Goal: Book appointment/travel/reservation

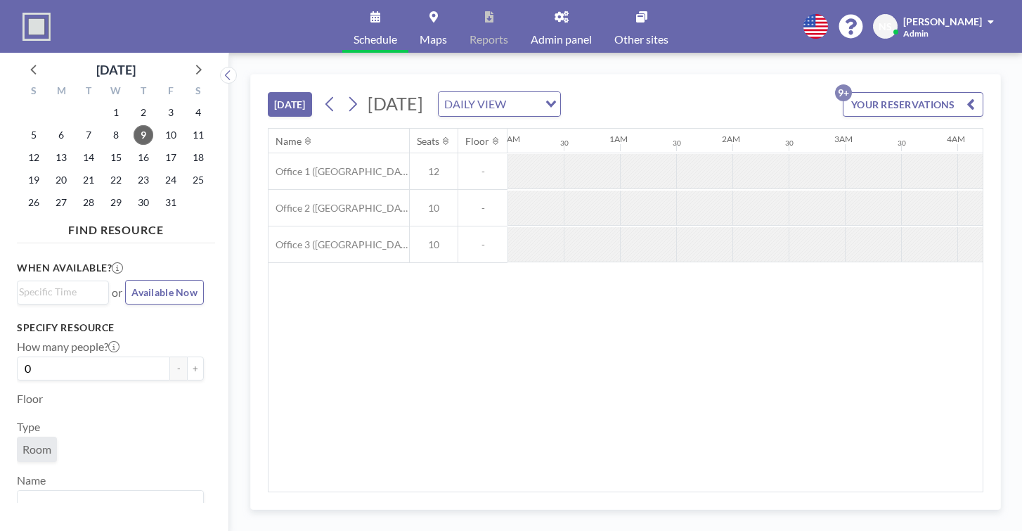
scroll to position [0, 1507]
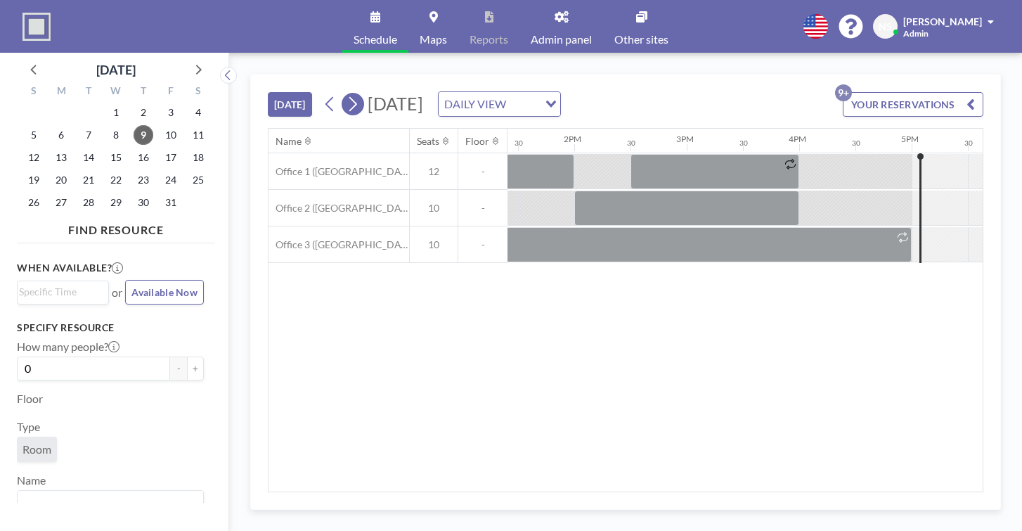
click at [346, 93] on icon at bounding box center [352, 103] width 13 height 21
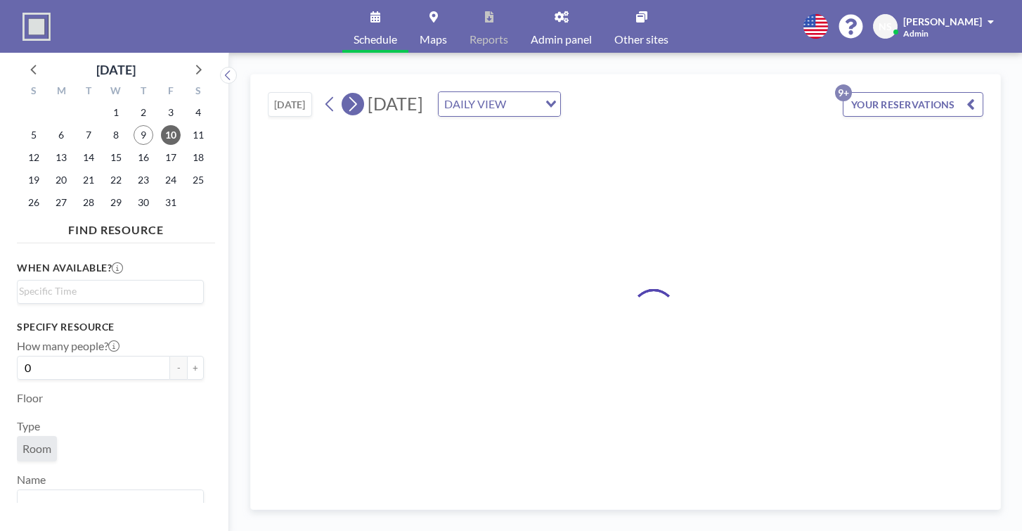
click at [346, 93] on icon at bounding box center [352, 103] width 13 height 21
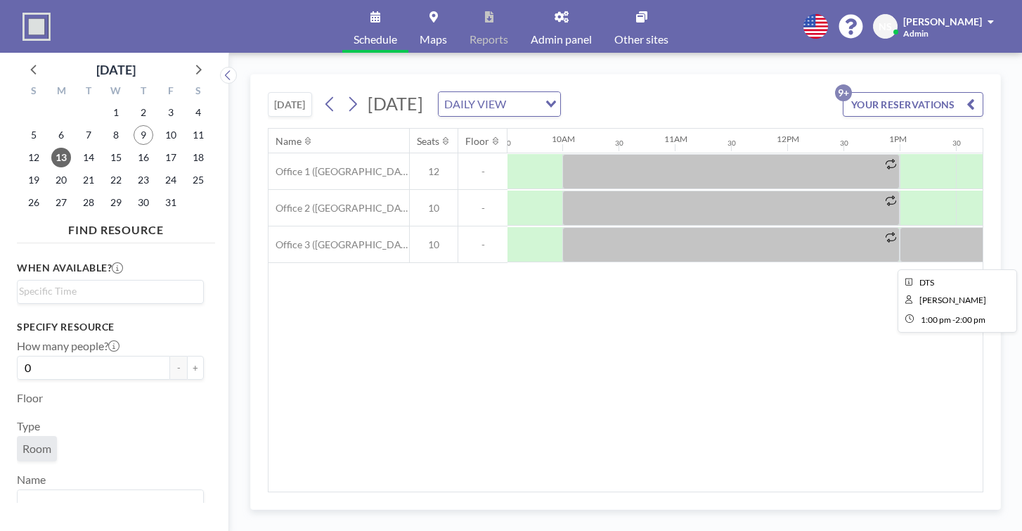
scroll to position [0, 1093]
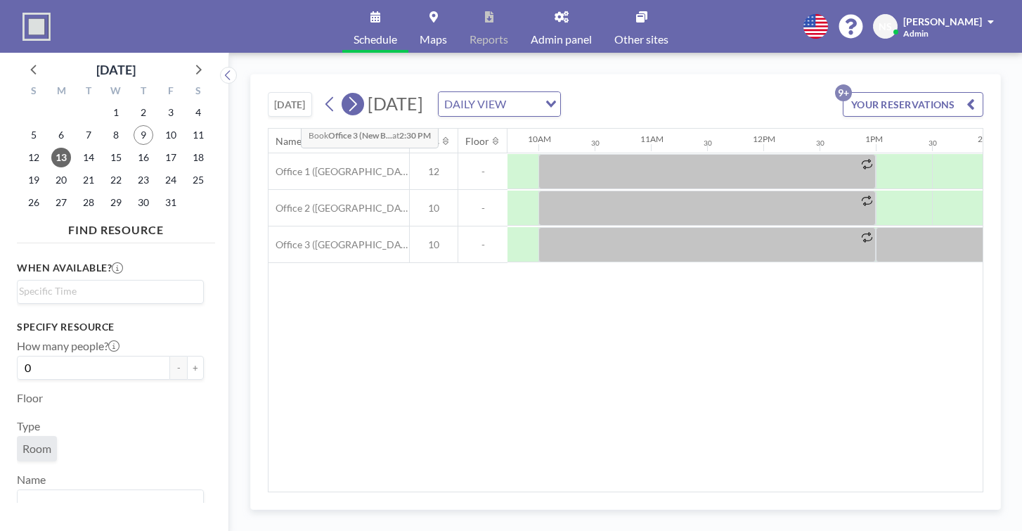
click at [342, 93] on button at bounding box center [353, 104] width 22 height 22
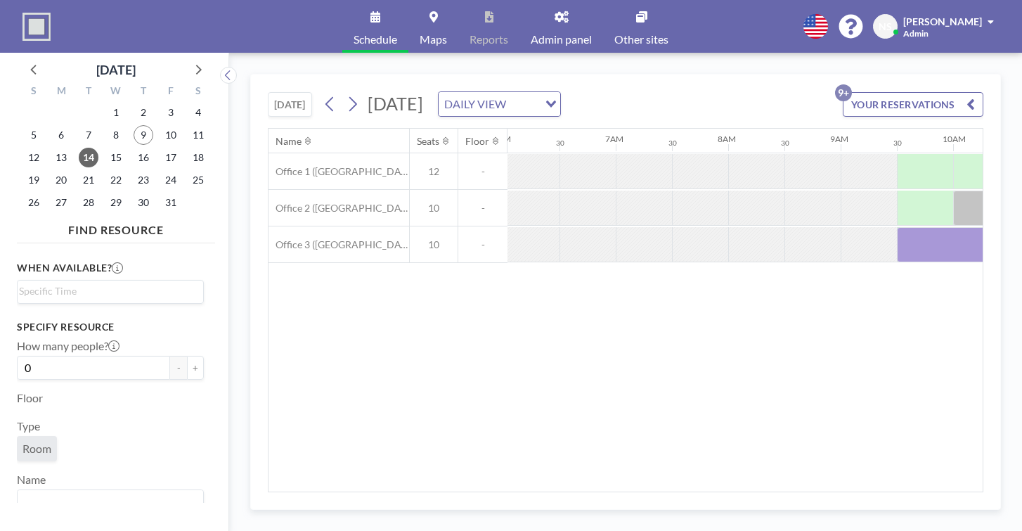
scroll to position [0, 685]
click at [668, 293] on div "Name Seats Floor 12AM 30 1AM 30 2AM 30 3AM 30 4AM 30 5AM 30 6AM 30 7AM 30 8AM 3…" at bounding box center [625, 310] width 714 height 363
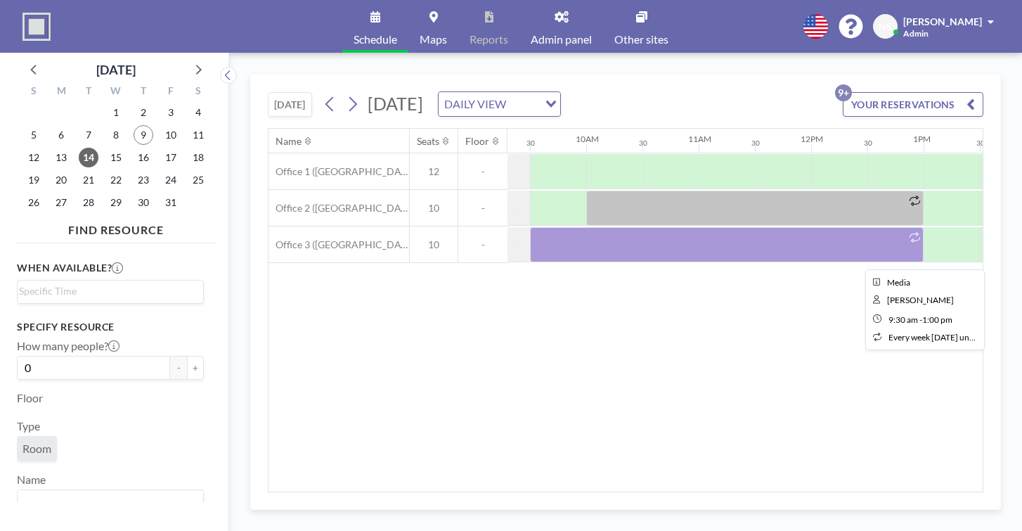
scroll to position [0, 1042]
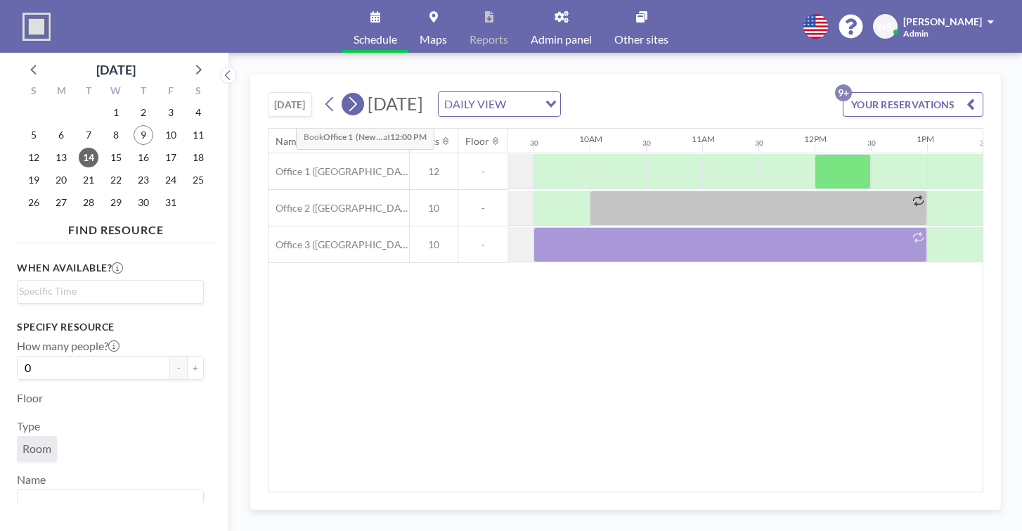
click at [346, 93] on icon at bounding box center [352, 103] width 13 height 21
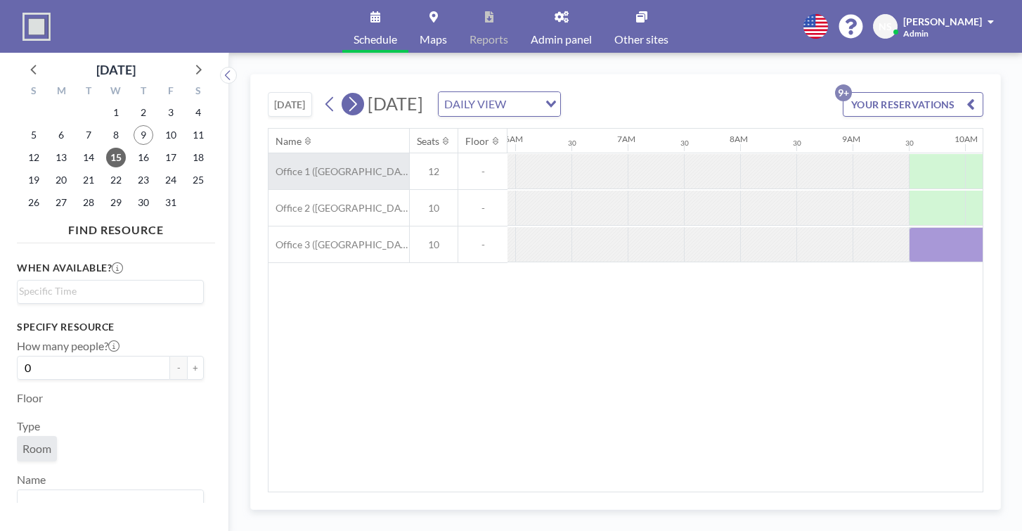
scroll to position [0, 685]
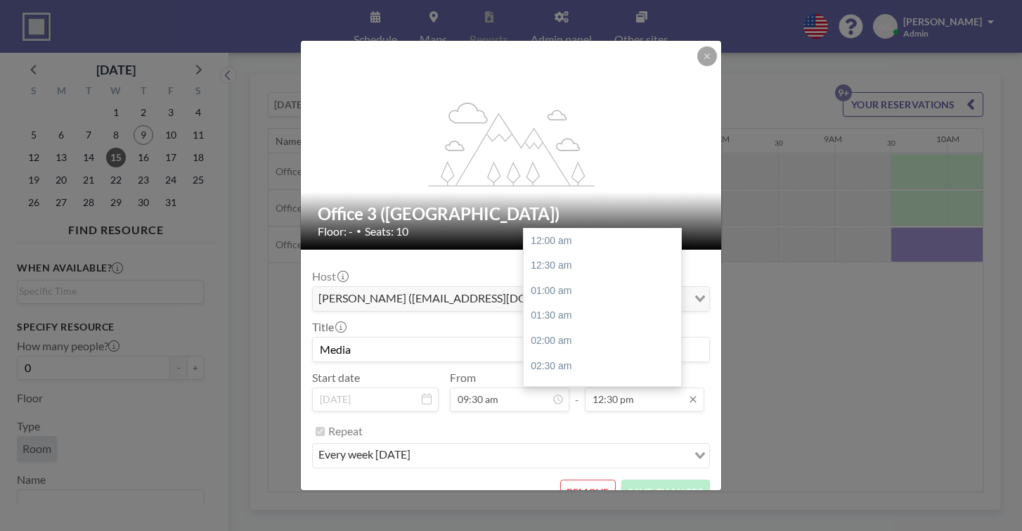
scroll to position [545, 0]
click at [613, 387] on input "12:30 pm" at bounding box center [644, 399] width 119 height 24
click at [560, 434] on div "03:00 pm" at bounding box center [602, 446] width 157 height 25
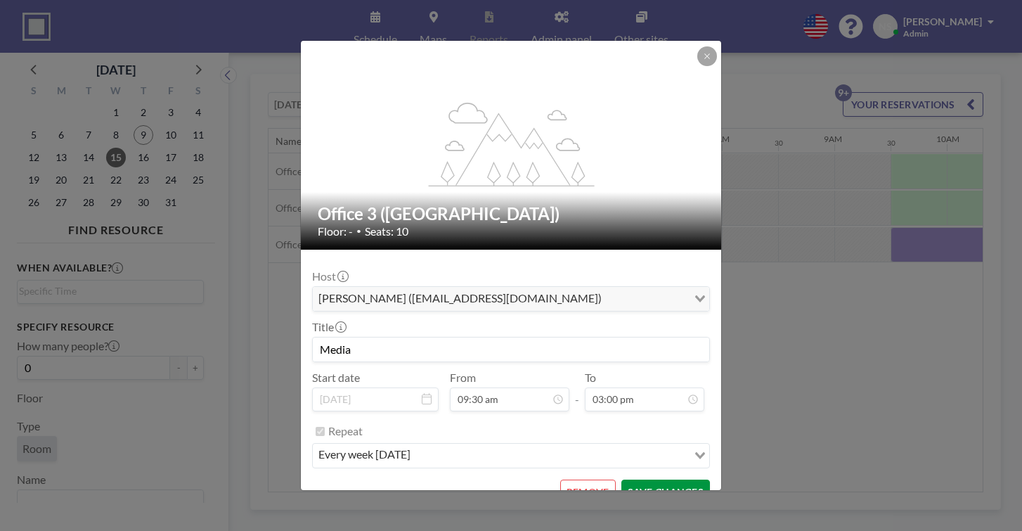
scroll to position [654, 0]
click at [608, 387] on input "03:00 pm" at bounding box center [644, 399] width 119 height 24
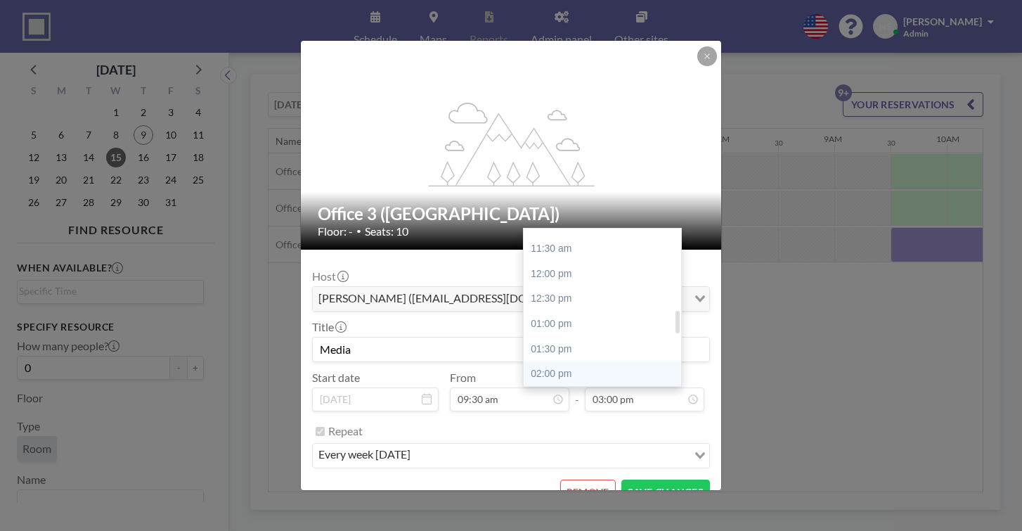
scroll to position [557, 0]
click at [558, 346] on div "01:30 pm" at bounding box center [602, 358] width 157 height 25
type input "01:30 pm"
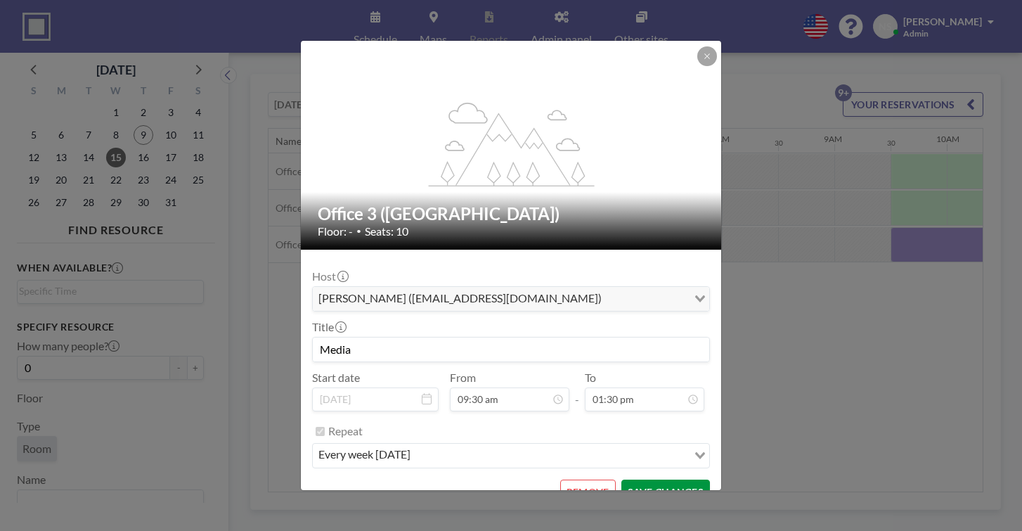
scroll to position [588, 0]
click at [635, 479] on button "SAVE CHANGES" at bounding box center [665, 491] width 89 height 25
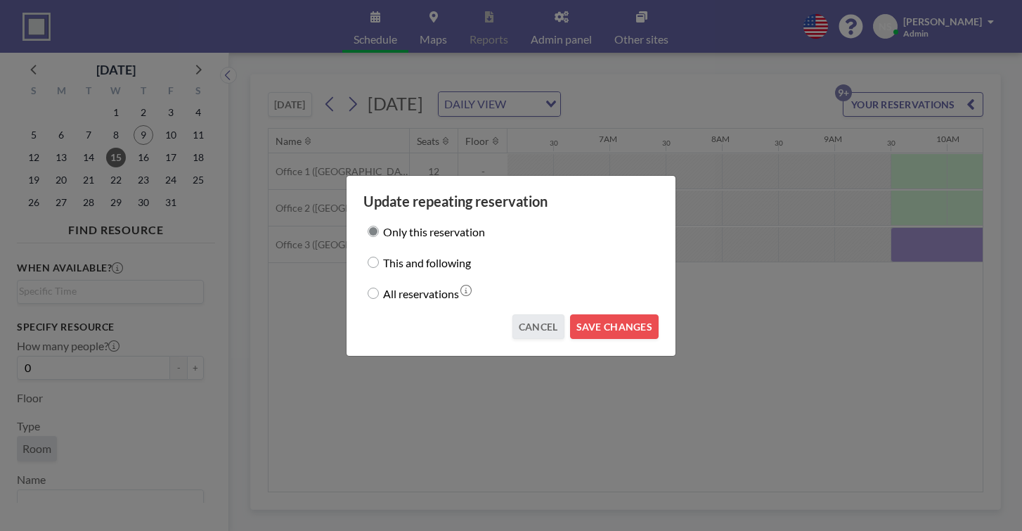
click at [453, 287] on label "All reservations" at bounding box center [421, 293] width 76 height 20
click at [379, 287] on input "All reservations" at bounding box center [373, 292] width 11 height 11
radio input "true"
click at [586, 314] on button "SAVE CHANGES" at bounding box center [614, 326] width 89 height 25
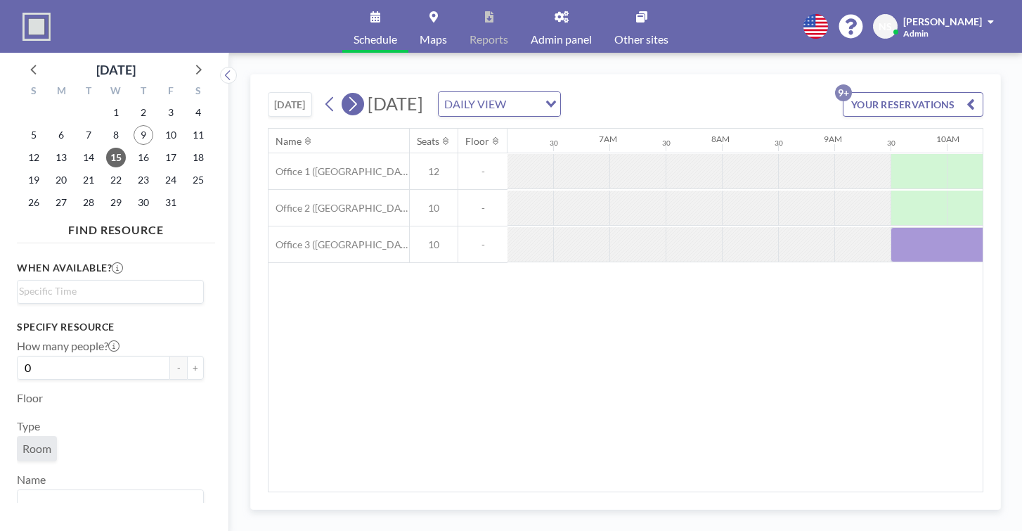
click at [346, 93] on icon at bounding box center [352, 103] width 13 height 21
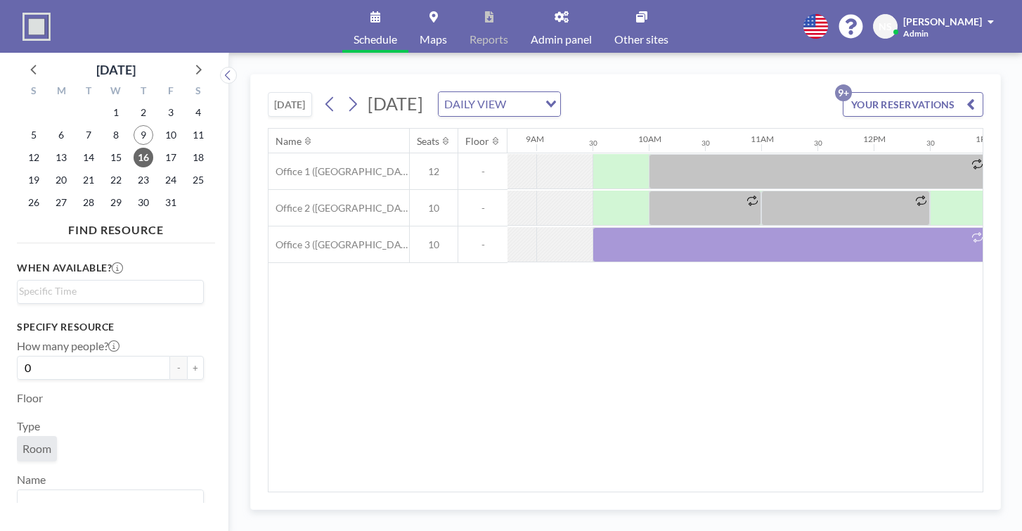
scroll to position [0, 985]
click at [590, 227] on div at bounding box center [787, 244] width 394 height 35
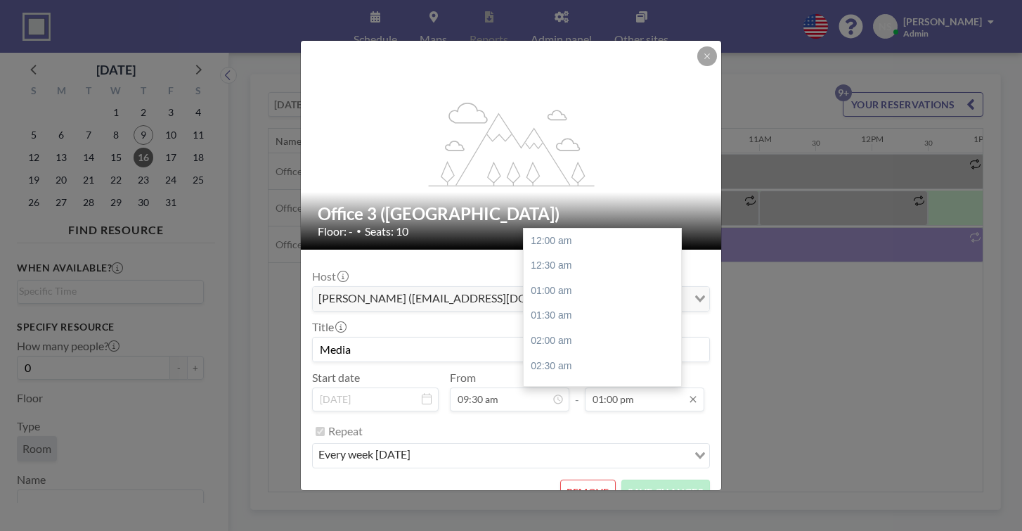
click at [595, 387] on input "01:00 pm" at bounding box center [644, 399] width 119 height 24
click at [576, 462] on div "04:00 pm" at bounding box center [602, 474] width 157 height 25
type input "04:00 pm"
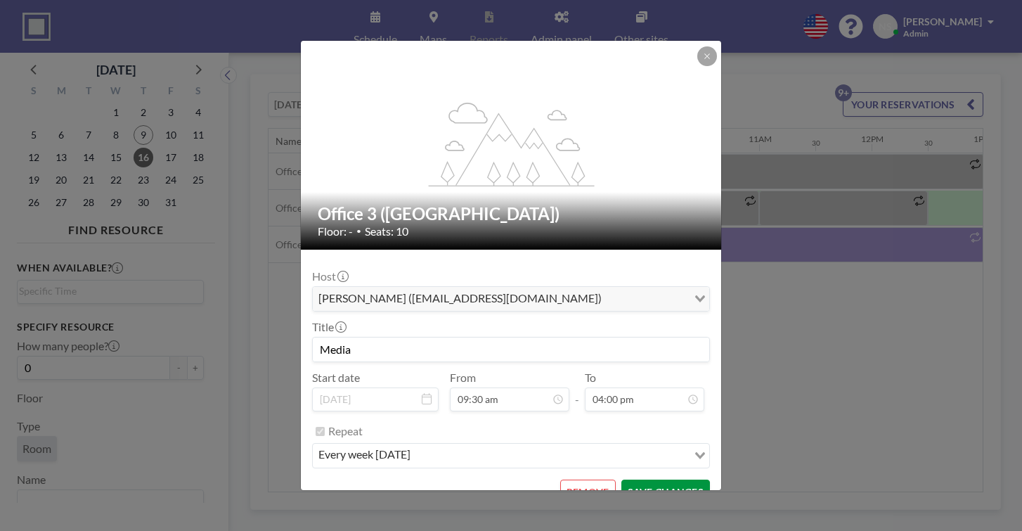
scroll to position [0, 0]
click at [638, 479] on button "SAVE CHANGES" at bounding box center [665, 491] width 89 height 25
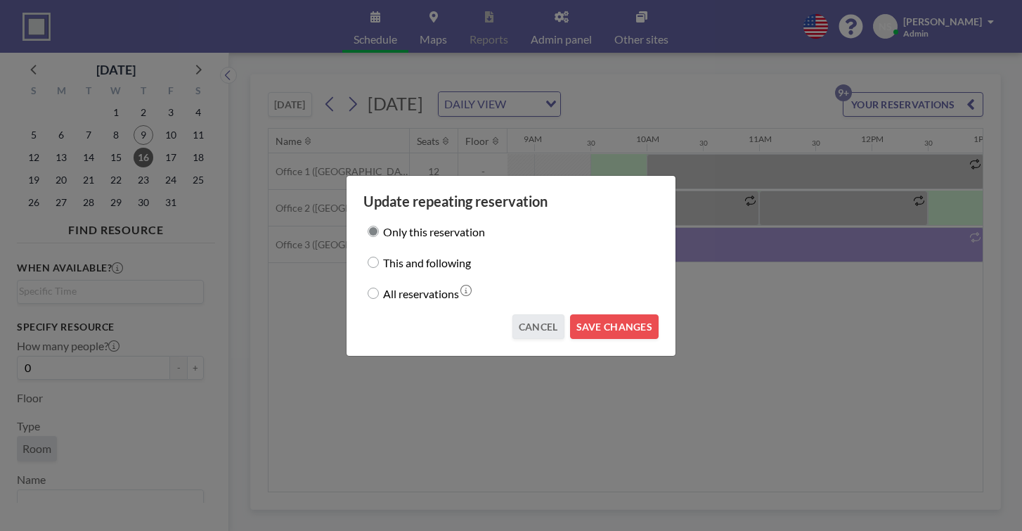
click at [459, 293] on label "All reservations" at bounding box center [421, 293] width 76 height 20
click at [379, 293] on input "All reservations" at bounding box center [373, 292] width 11 height 11
radio input "true"
click at [580, 314] on button "SAVE CHANGES" at bounding box center [614, 326] width 89 height 25
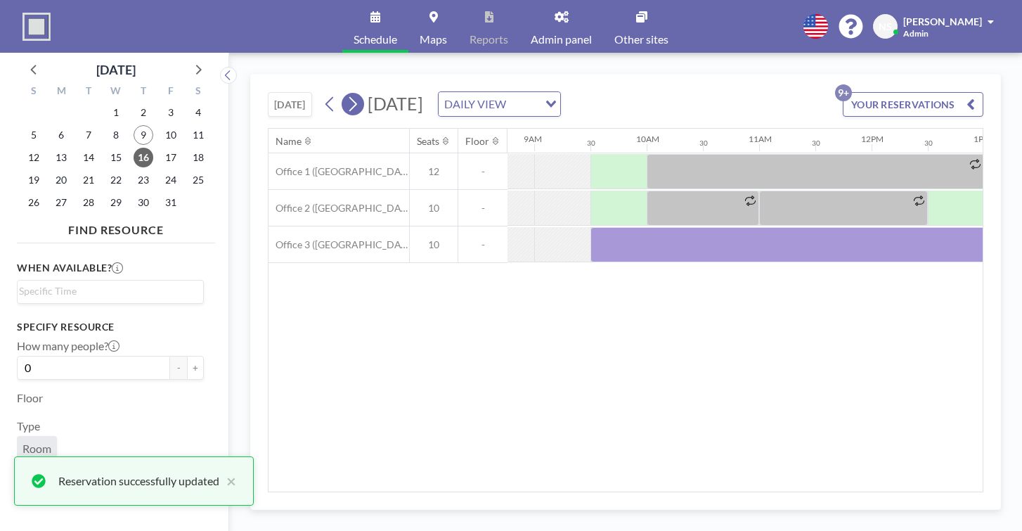
click at [346, 93] on icon at bounding box center [352, 103] width 13 height 21
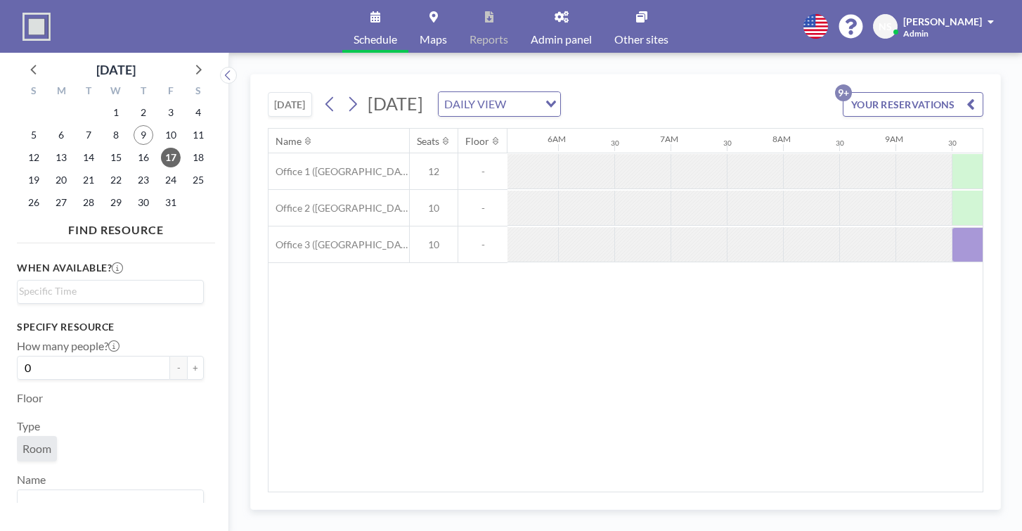
scroll to position [0, 627]
click at [325, 97] on icon at bounding box center [329, 104] width 8 height 15
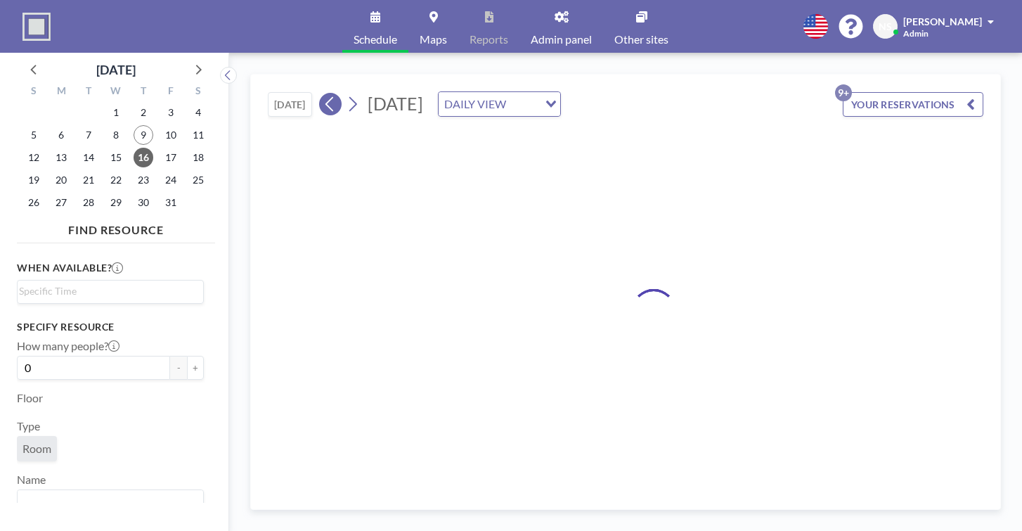
click at [325, 97] on icon at bounding box center [329, 104] width 8 height 15
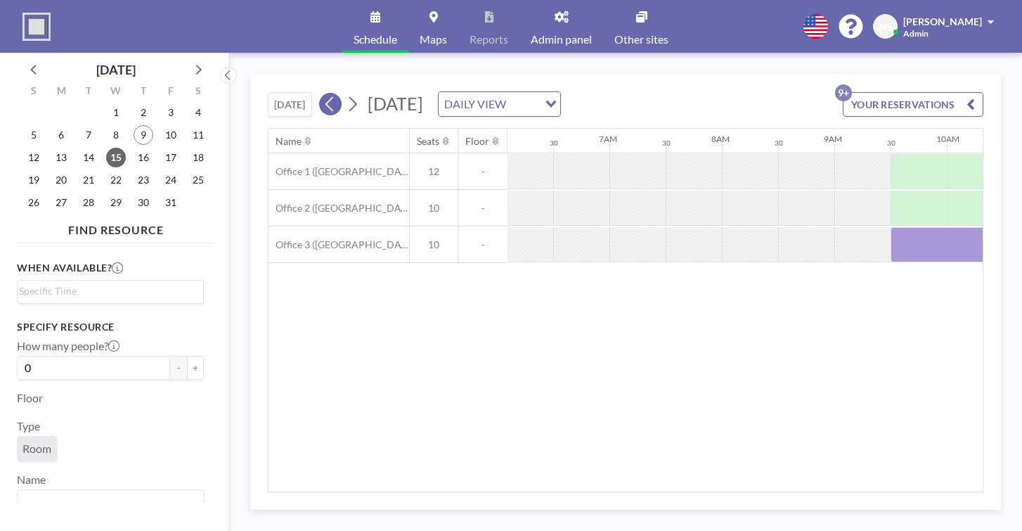
click at [325, 97] on icon at bounding box center [329, 104] width 8 height 15
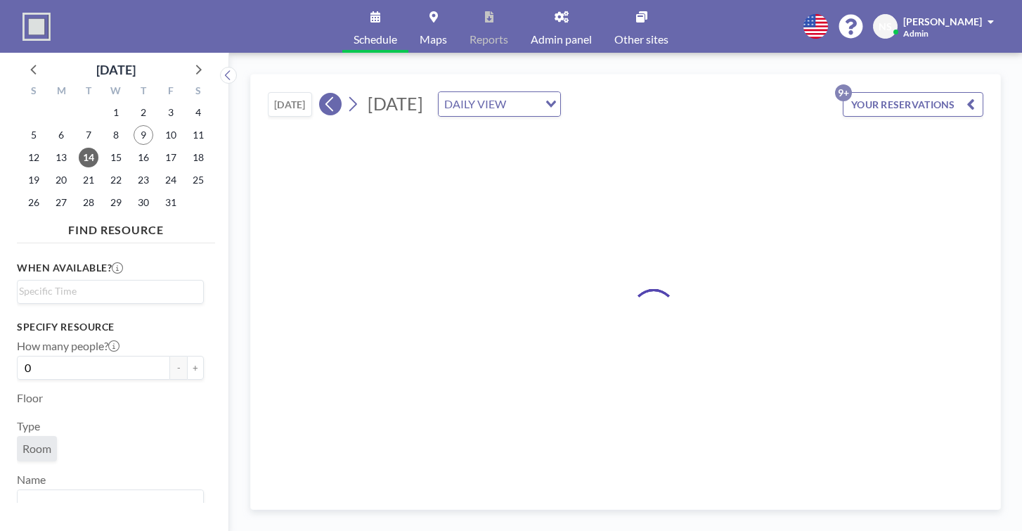
click at [325, 97] on icon at bounding box center [329, 104] width 8 height 15
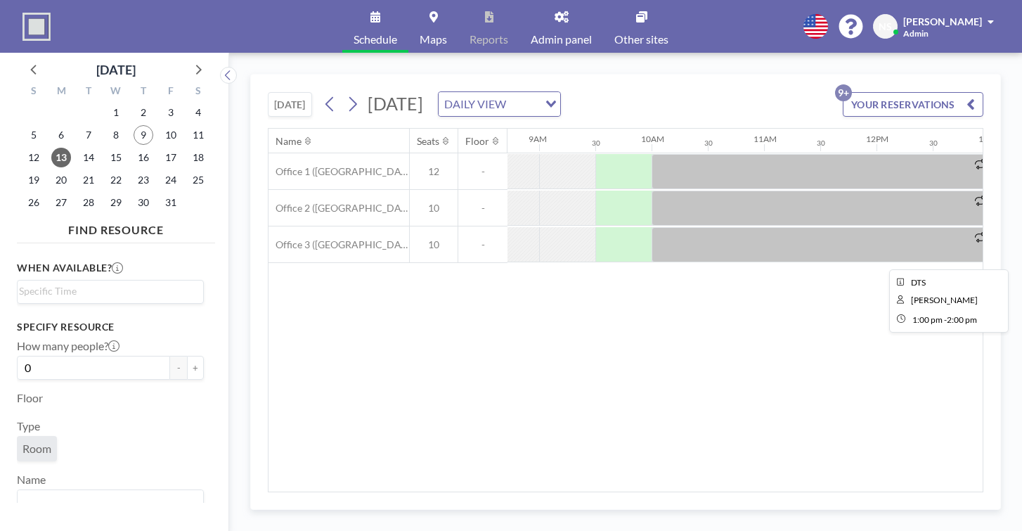
scroll to position [0, 999]
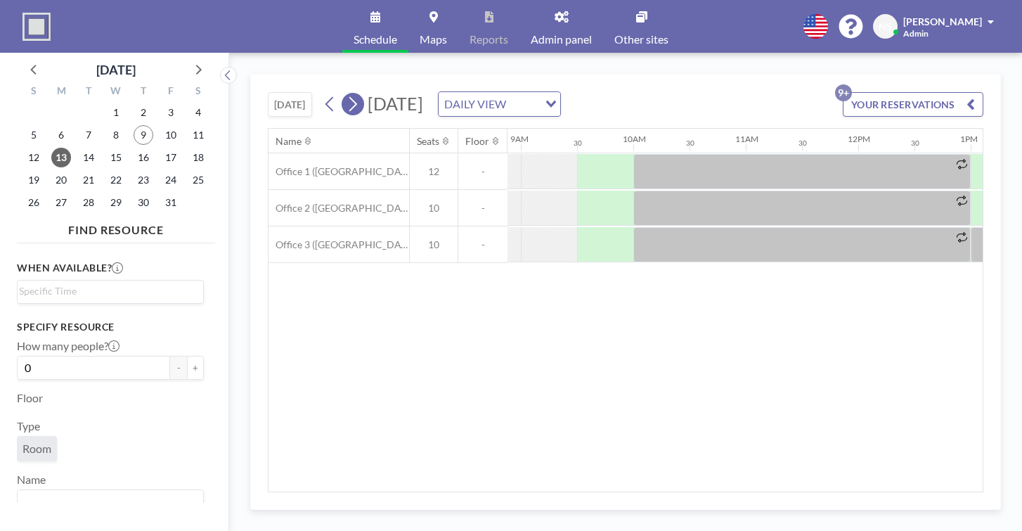
click at [346, 93] on icon at bounding box center [352, 103] width 13 height 21
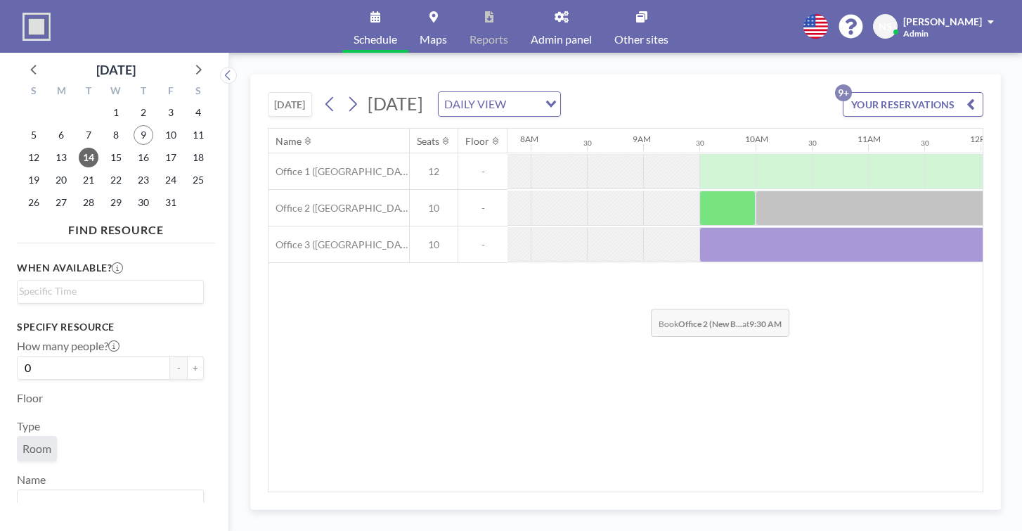
scroll to position [0, 885]
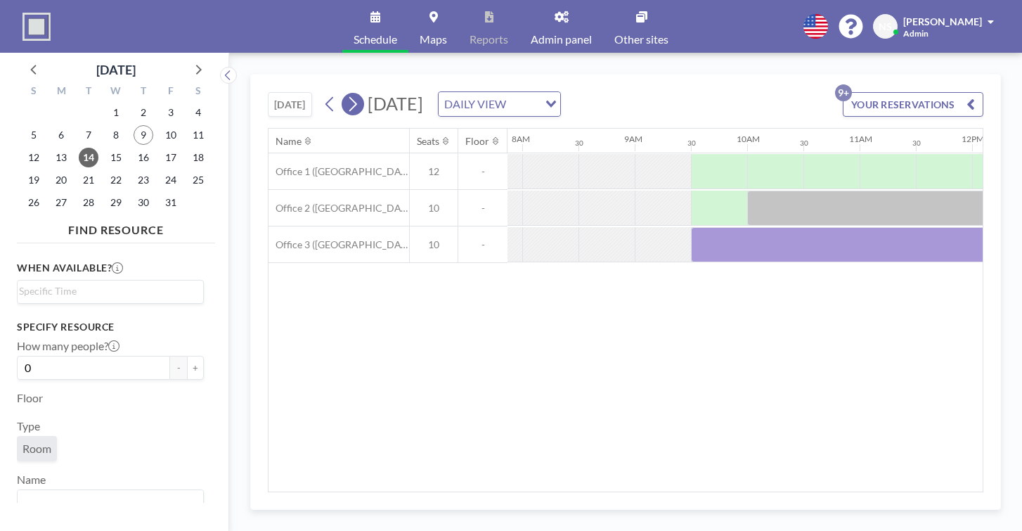
click at [346, 93] on icon at bounding box center [352, 103] width 13 height 21
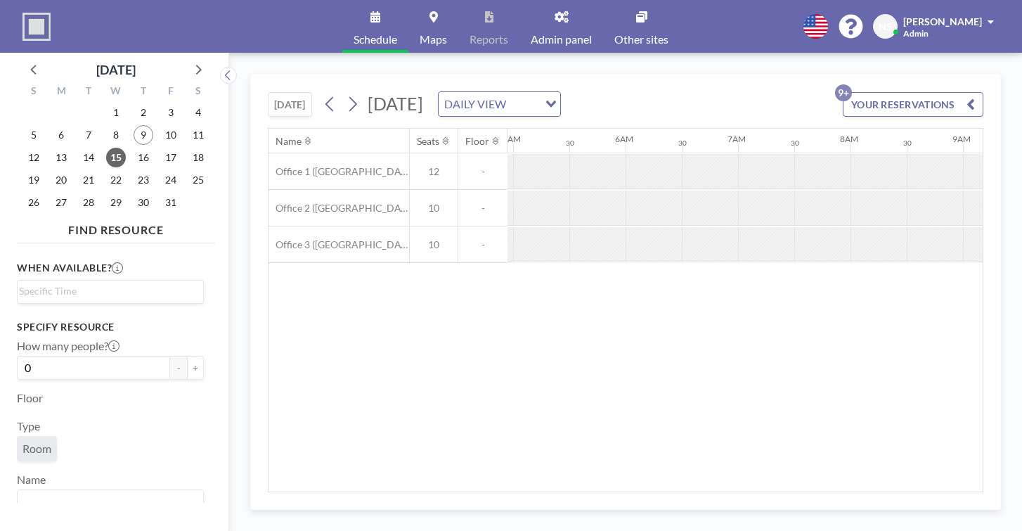
scroll to position [0, 685]
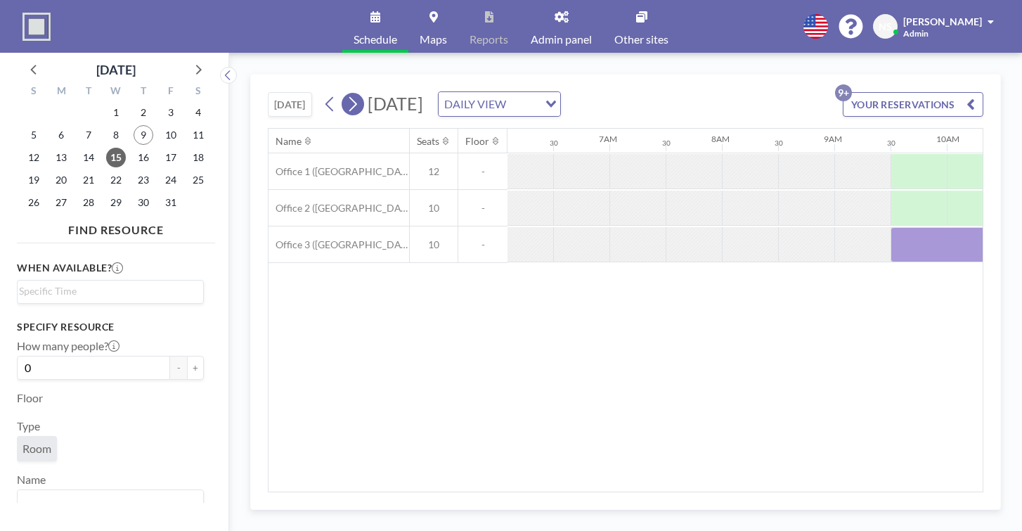
click at [346, 93] on icon at bounding box center [352, 103] width 13 height 21
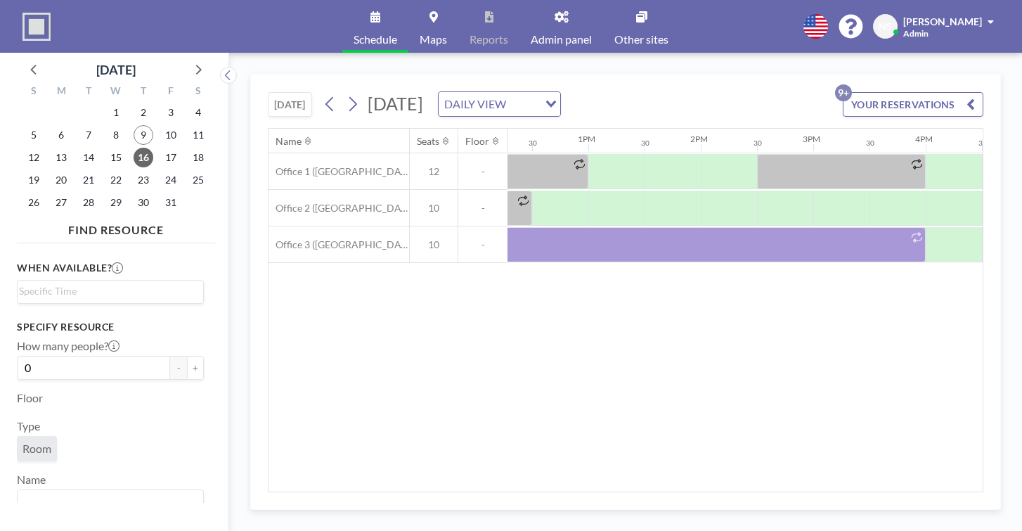
scroll to position [0, 1316]
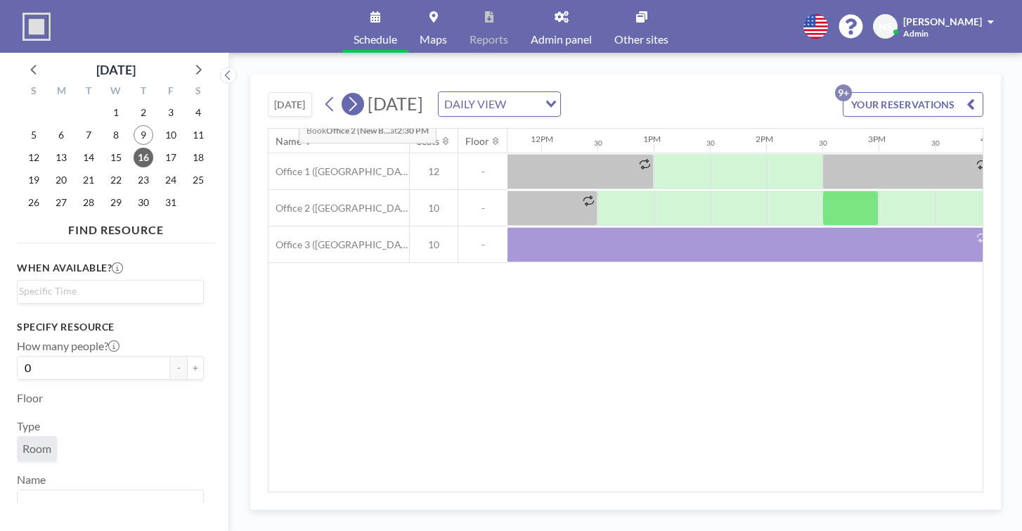
click at [342, 93] on button at bounding box center [353, 104] width 22 height 22
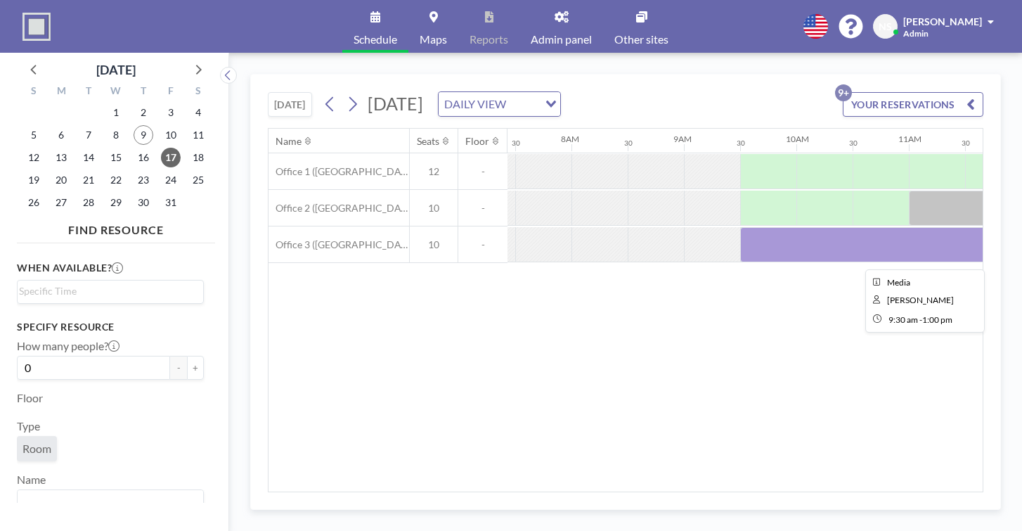
scroll to position [0, 849]
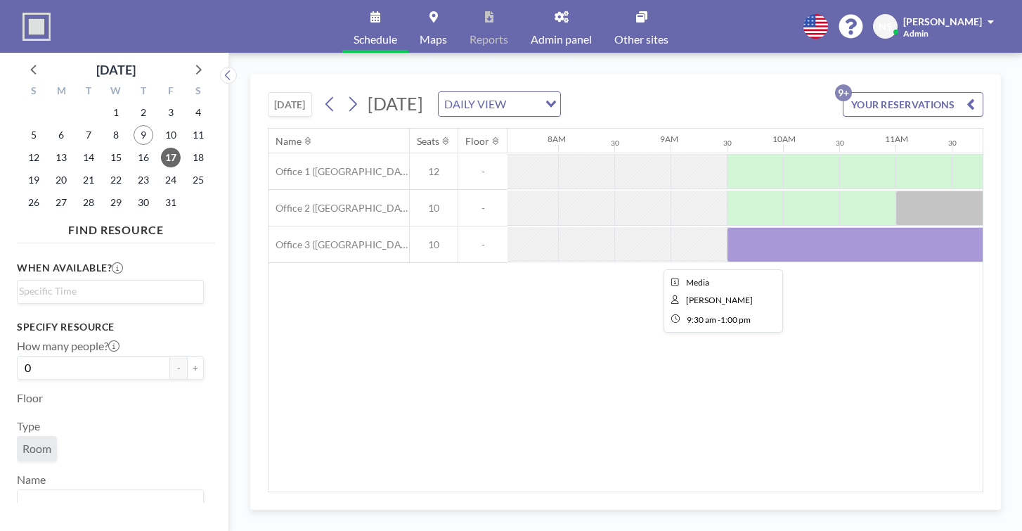
click at [727, 227] on div at bounding box center [924, 244] width 394 height 35
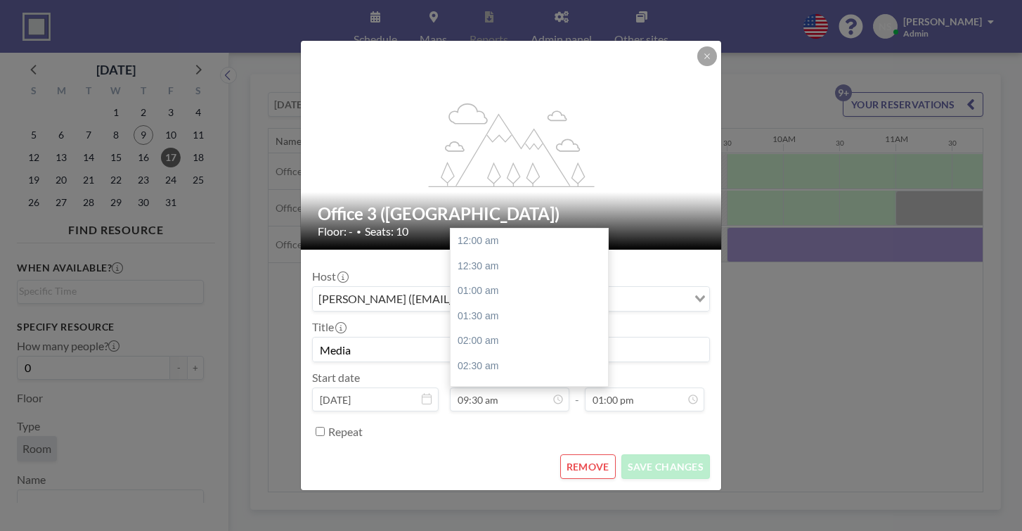
scroll to position [414, 0]
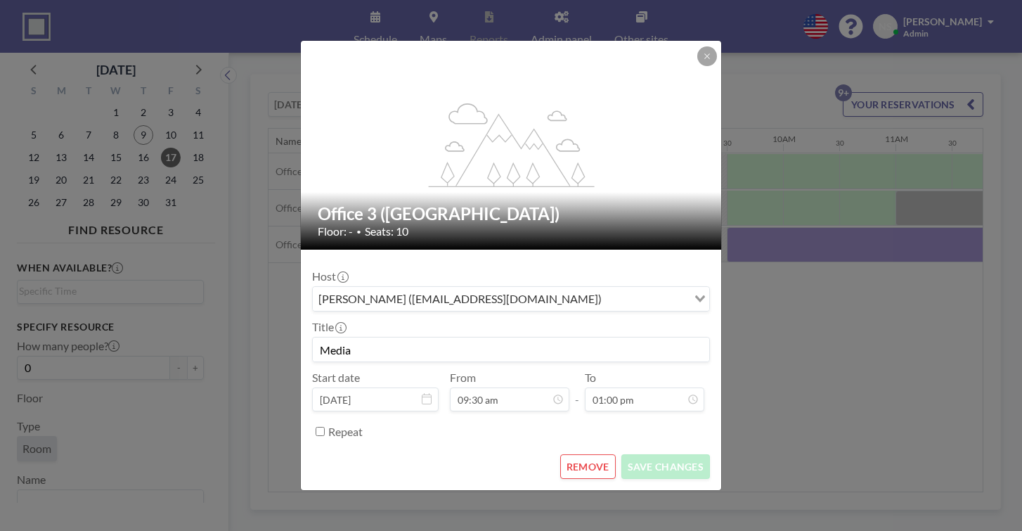
click at [577, 454] on button "REMOVE" at bounding box center [588, 466] width 56 height 25
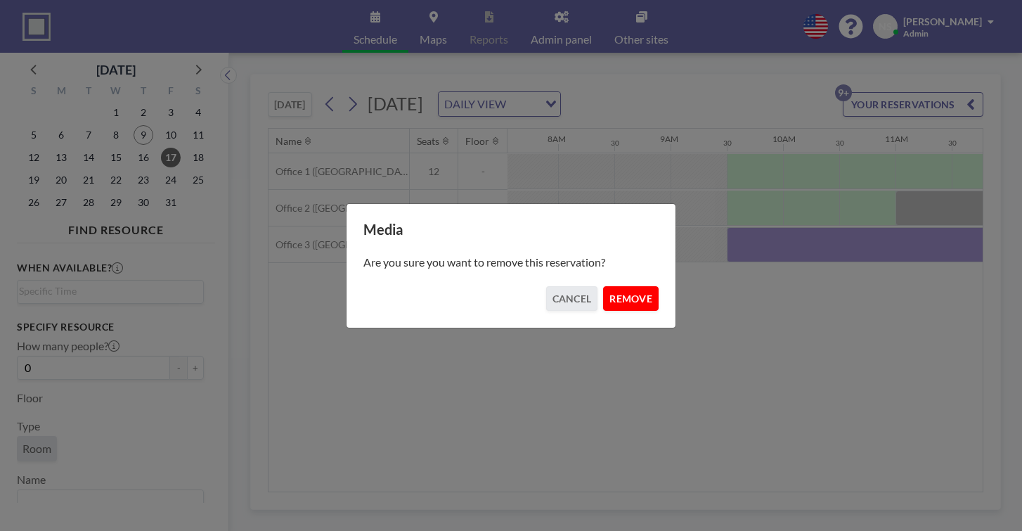
click at [628, 286] on button "REMOVE" at bounding box center [631, 298] width 56 height 25
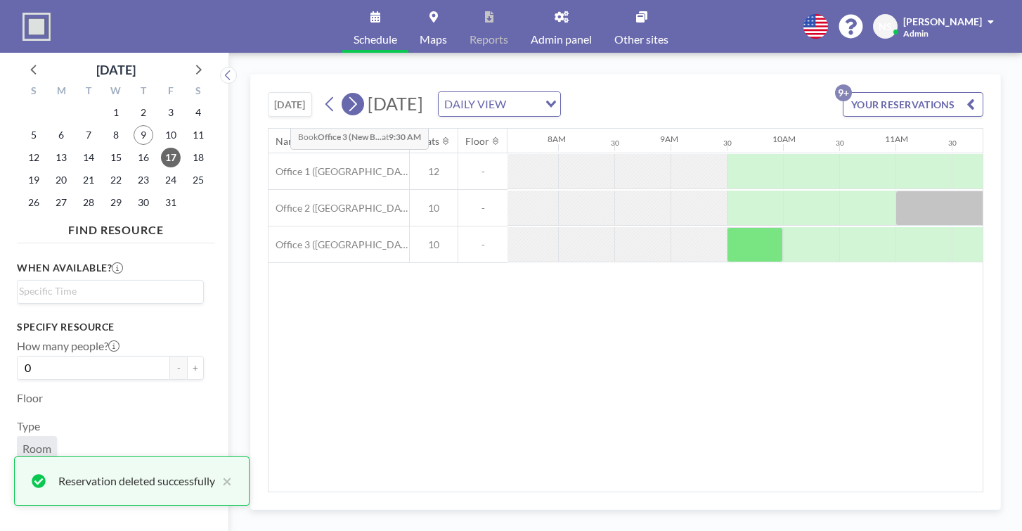
click at [346, 93] on icon at bounding box center [352, 103] width 13 height 21
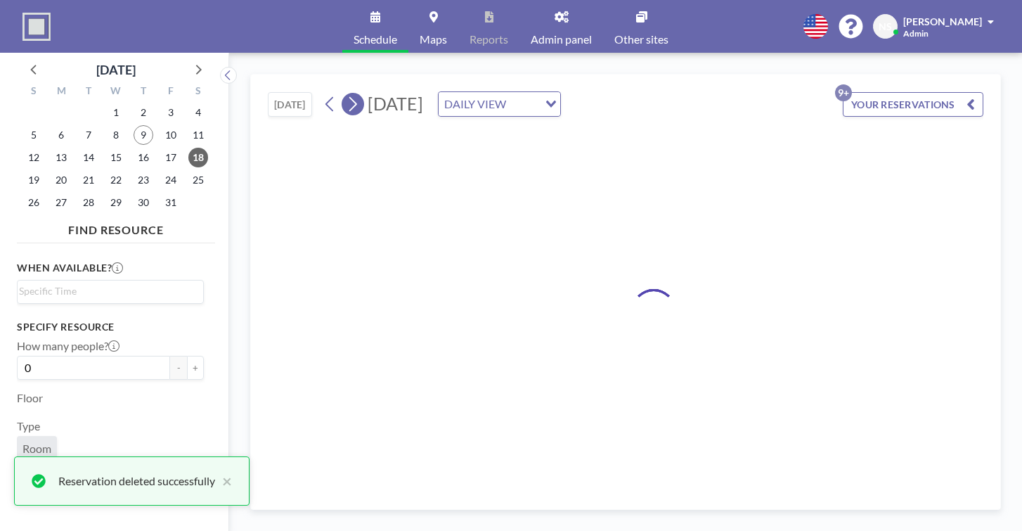
click at [346, 93] on icon at bounding box center [352, 103] width 13 height 21
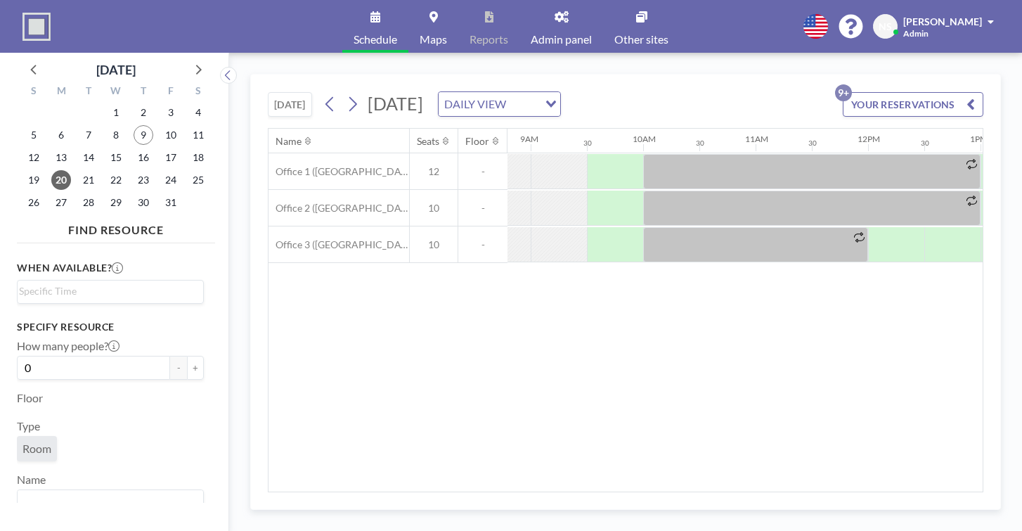
scroll to position [0, 978]
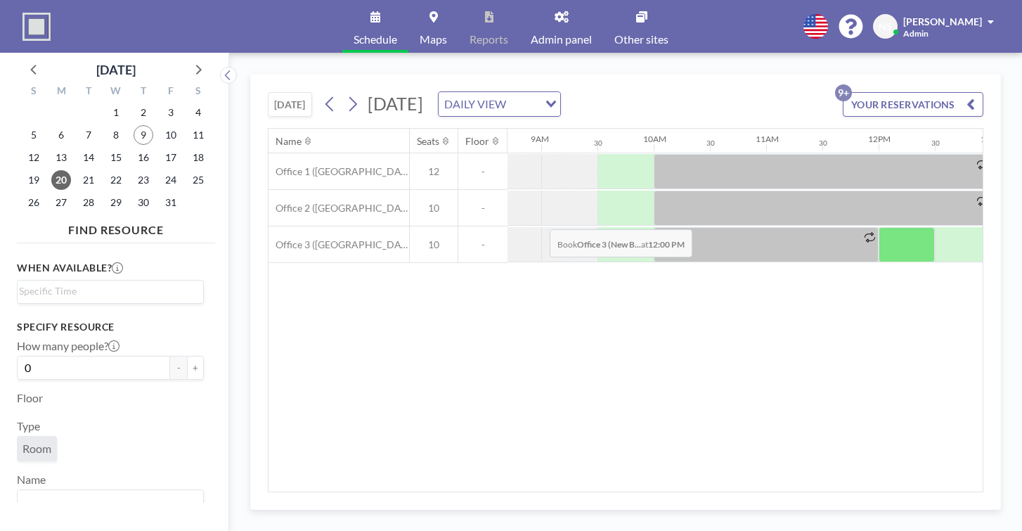
click at [878, 227] on div at bounding box center [906, 244] width 56 height 35
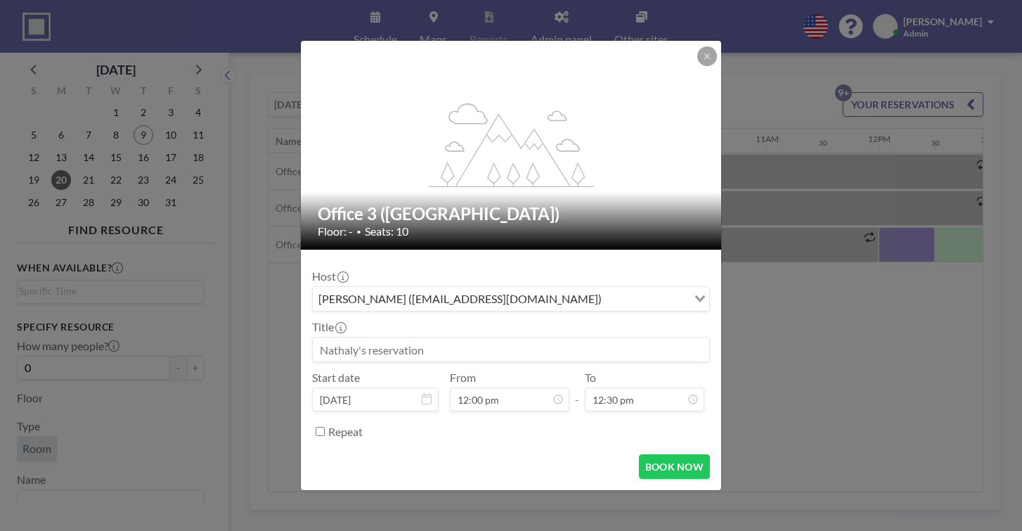
click at [494, 337] on input at bounding box center [511, 349] width 396 height 24
type input "Media"
click at [640, 387] on input "12:30 pm" at bounding box center [644, 399] width 119 height 24
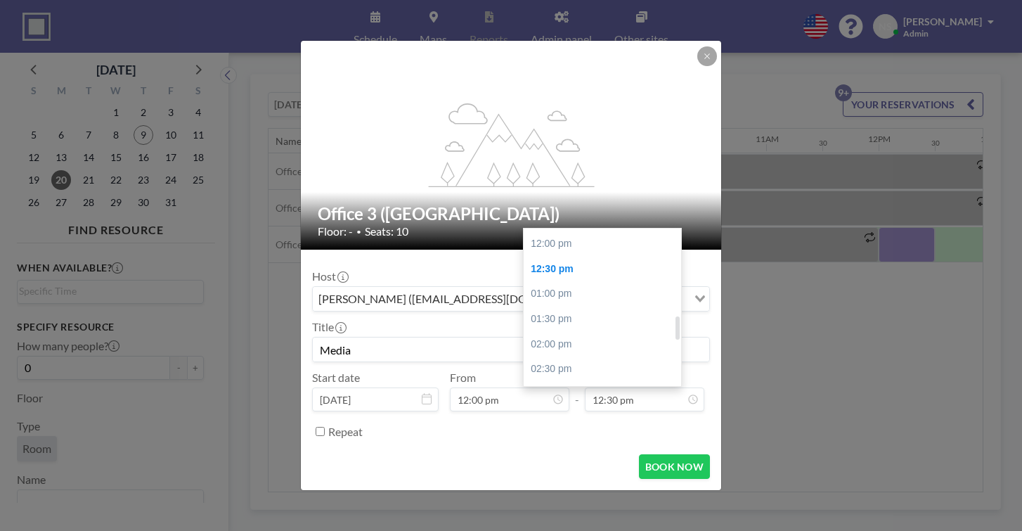
scroll to position [598, 0]
click at [580, 456] on div "04:30 pm" at bounding box center [602, 468] width 157 height 25
type input "04:30 pm"
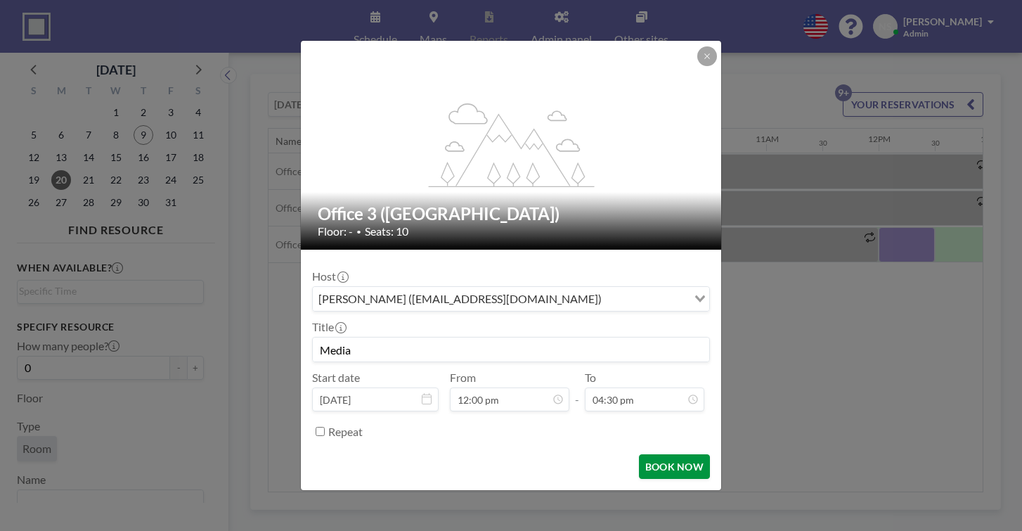
click at [643, 454] on button "BOOK NOW" at bounding box center [674, 466] width 71 height 25
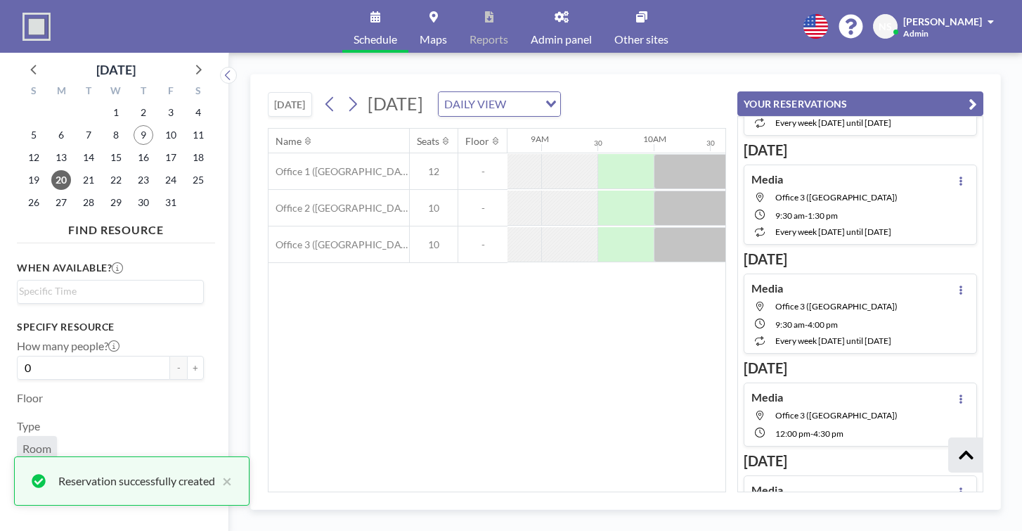
scroll to position [181, 0]
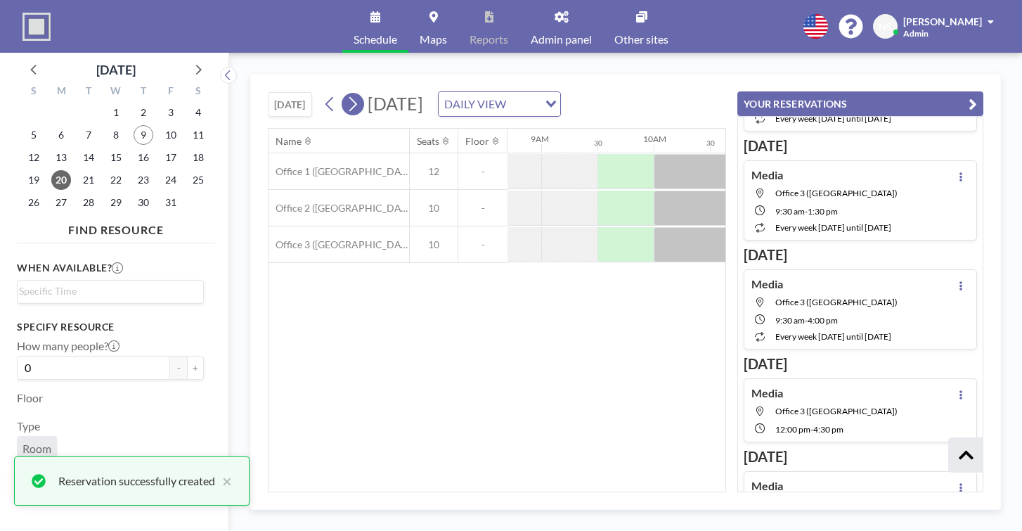
click at [346, 93] on icon at bounding box center [352, 103] width 13 height 21
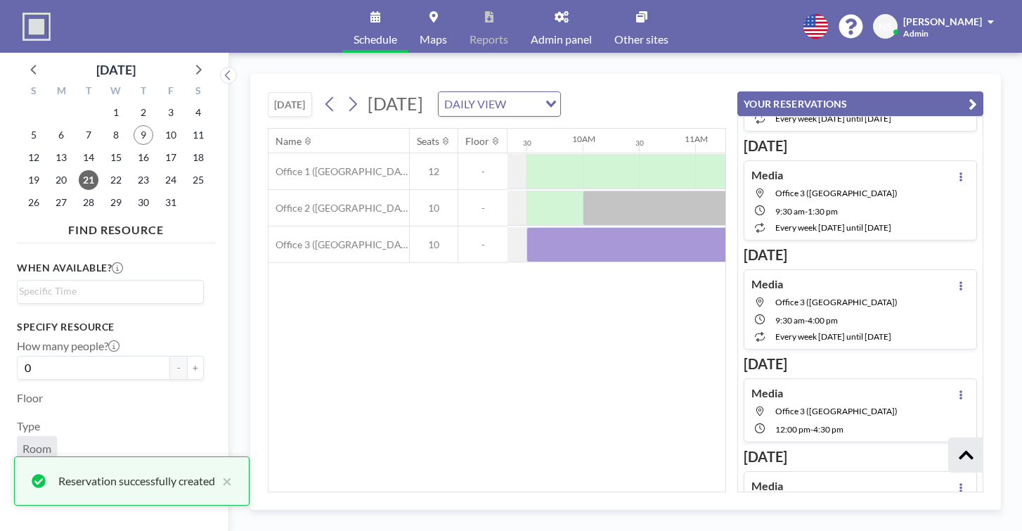
scroll to position [0, 1060]
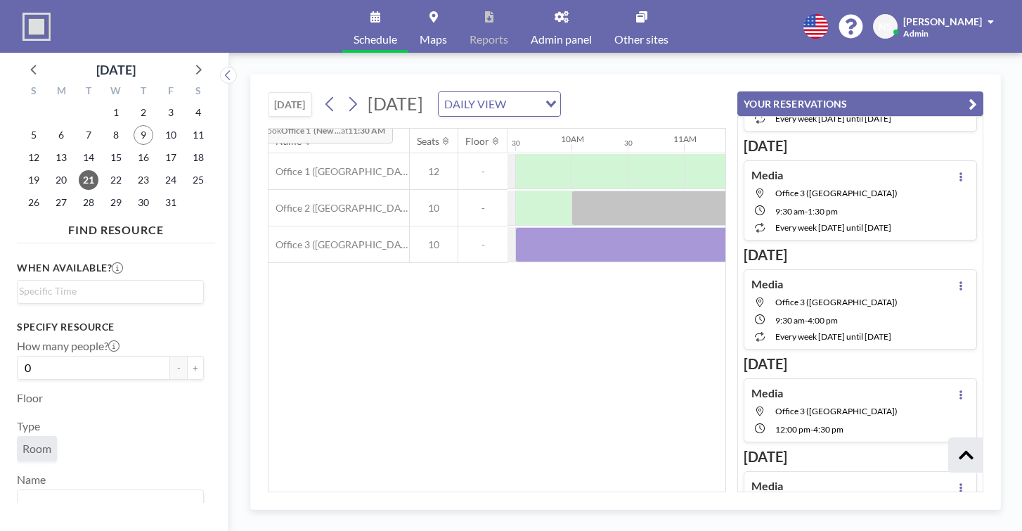
click at [342, 93] on button at bounding box center [353, 104] width 22 height 22
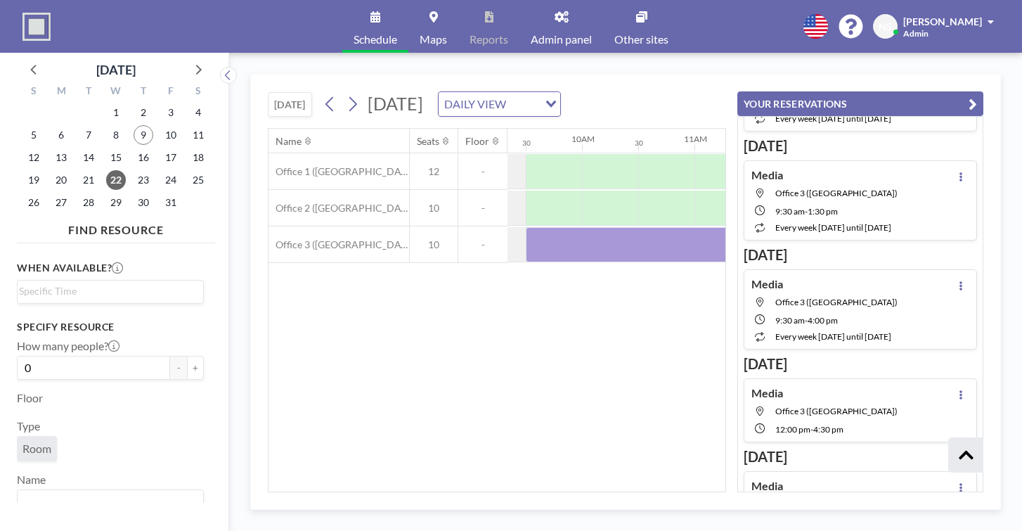
scroll to position [0, 1067]
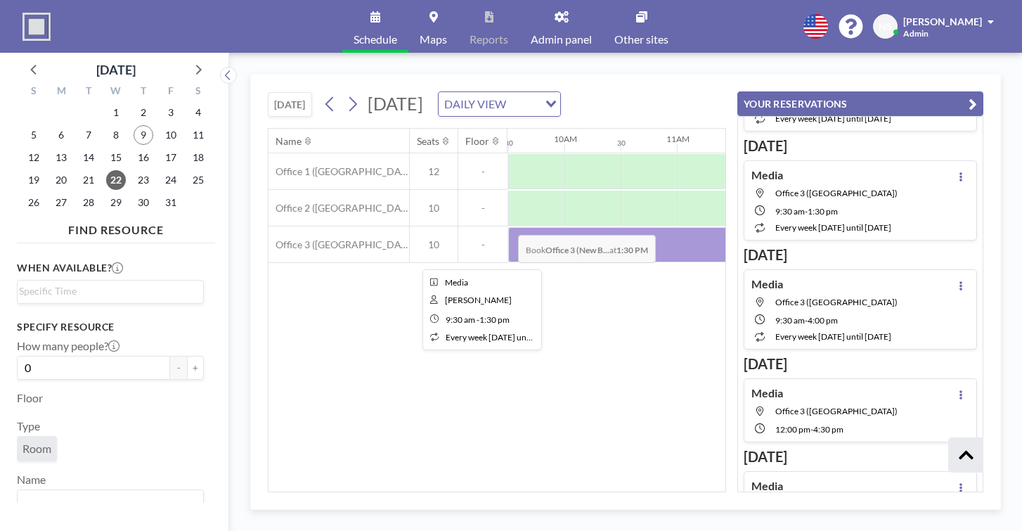
click at [562, 227] on div at bounding box center [733, 244] width 450 height 35
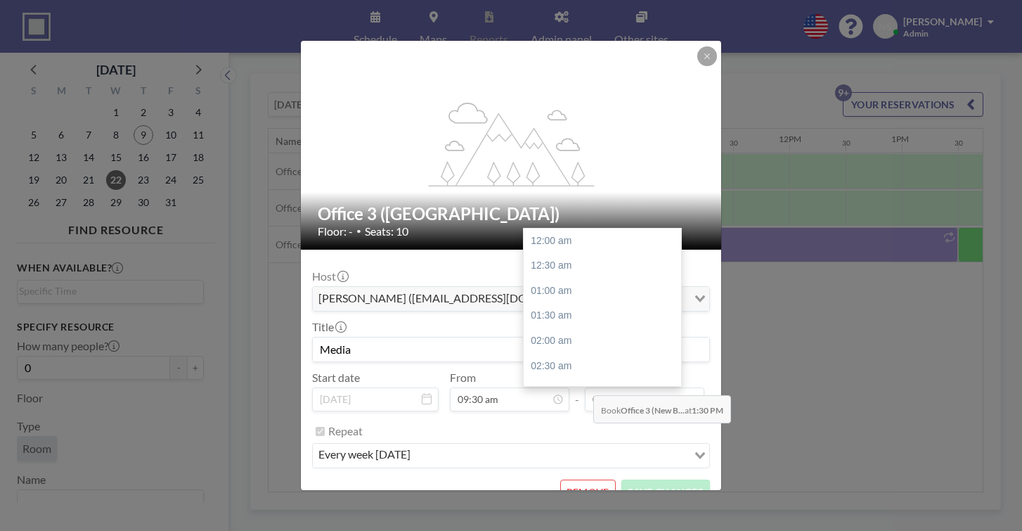
scroll to position [588, 0]
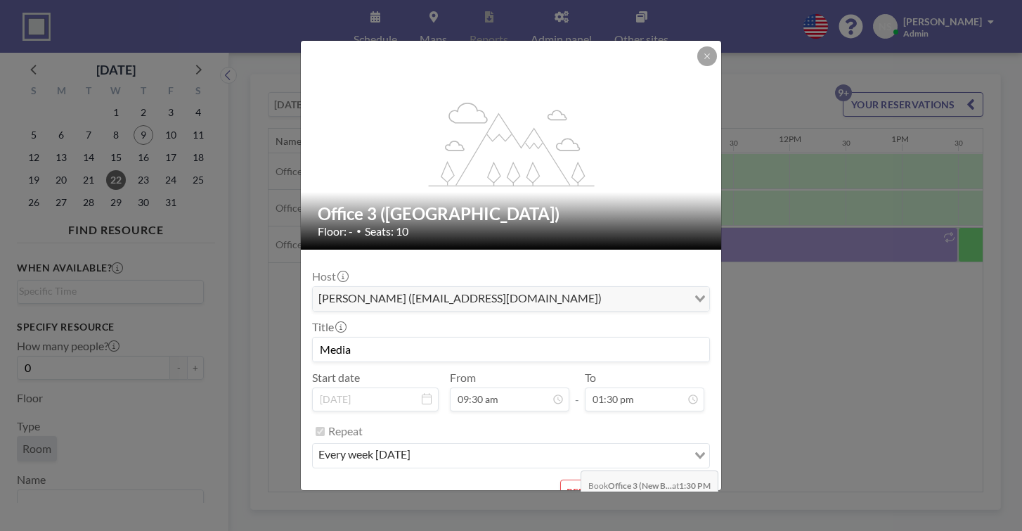
click at [576, 479] on button "REMOVE" at bounding box center [588, 491] width 56 height 25
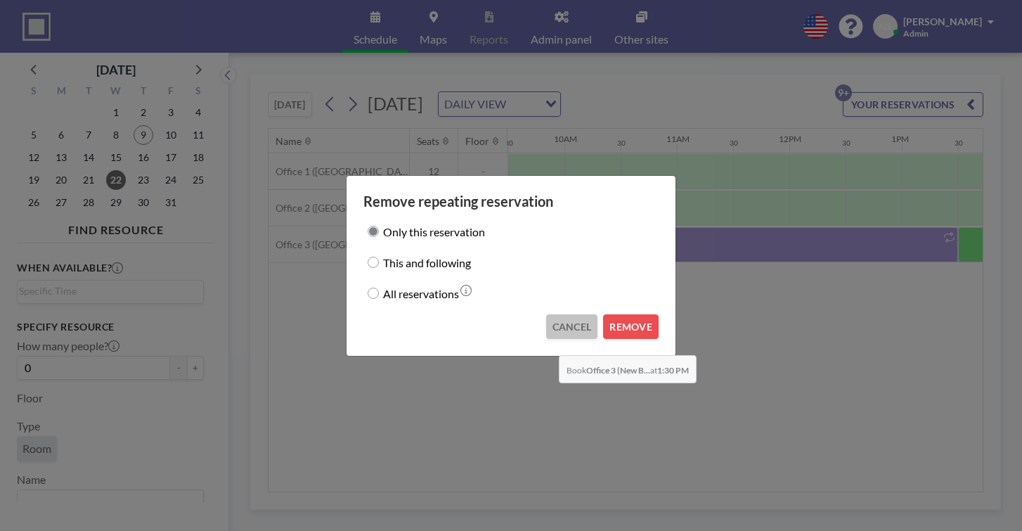
click at [554, 321] on button "CANCEL" at bounding box center [572, 326] width 52 height 25
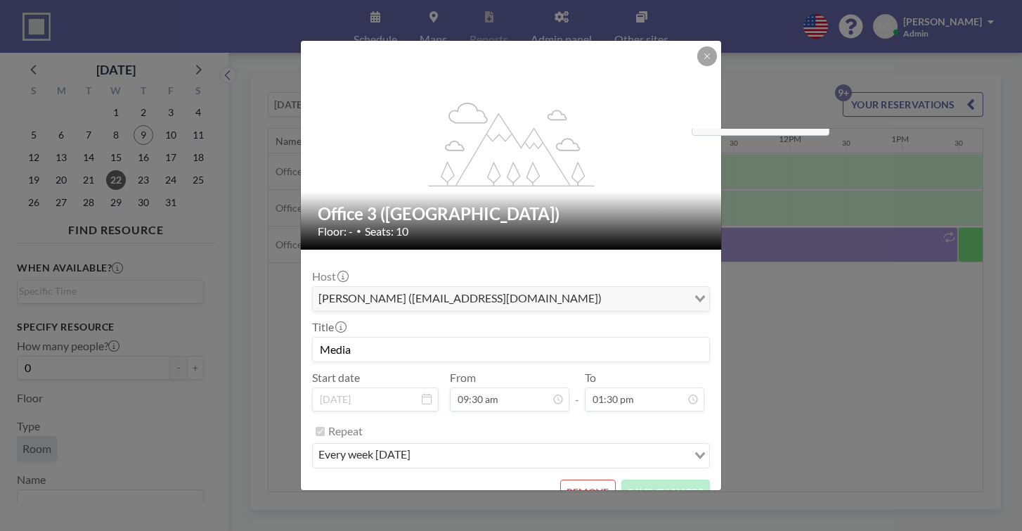
click at [697, 66] on div at bounding box center [707, 56] width 20 height 20
click at [697, 66] on button at bounding box center [707, 56] width 20 height 20
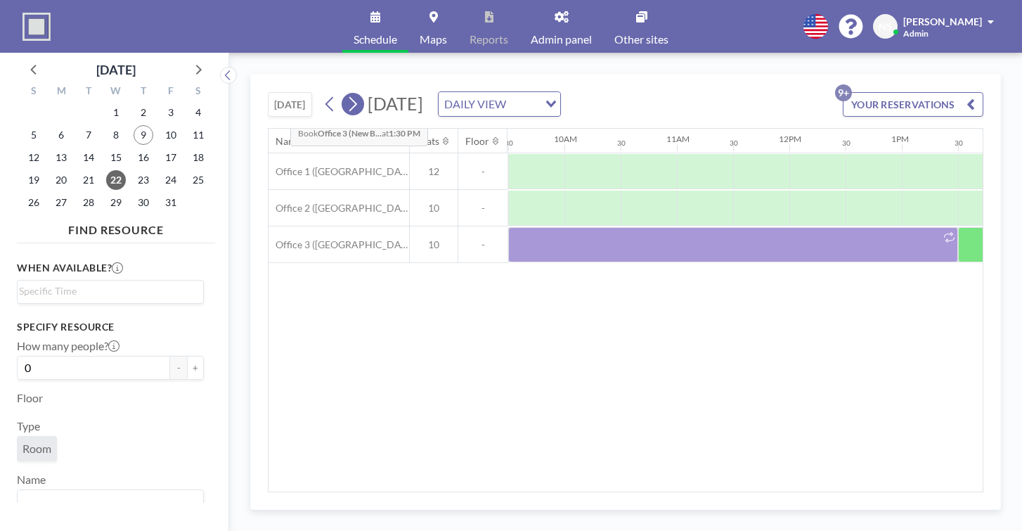
click at [346, 93] on icon at bounding box center [352, 103] width 13 height 21
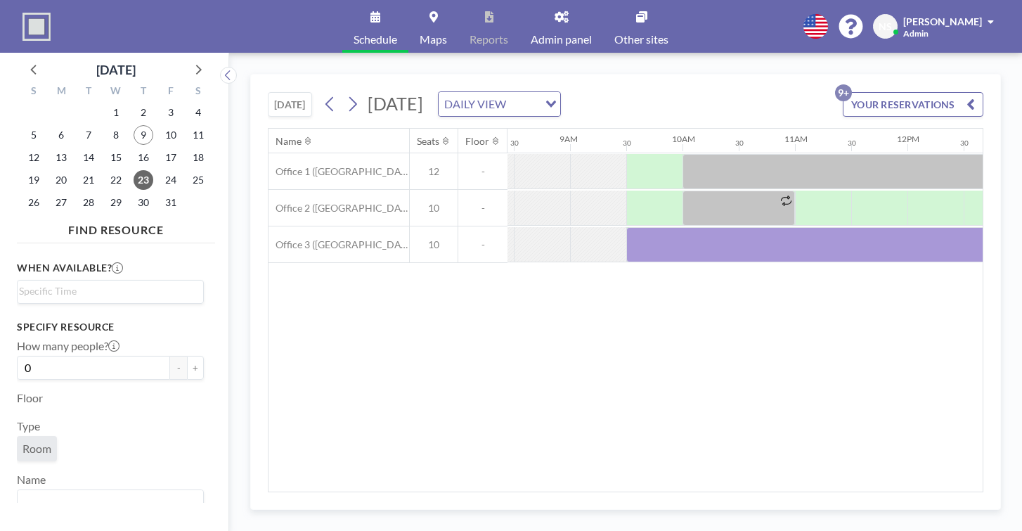
scroll to position [0, 958]
click at [346, 93] on icon at bounding box center [352, 103] width 13 height 21
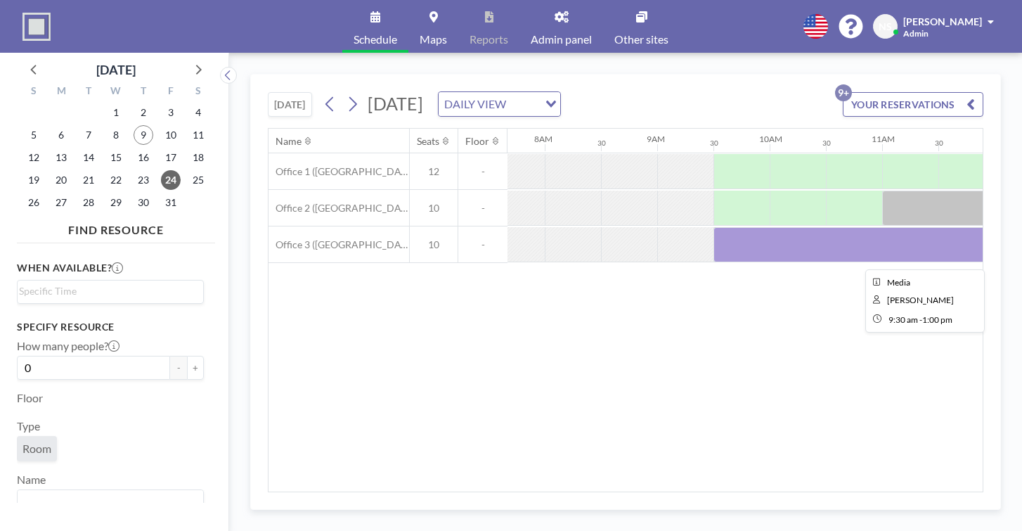
scroll to position [0, 897]
